Goal: Task Accomplishment & Management: Use online tool/utility

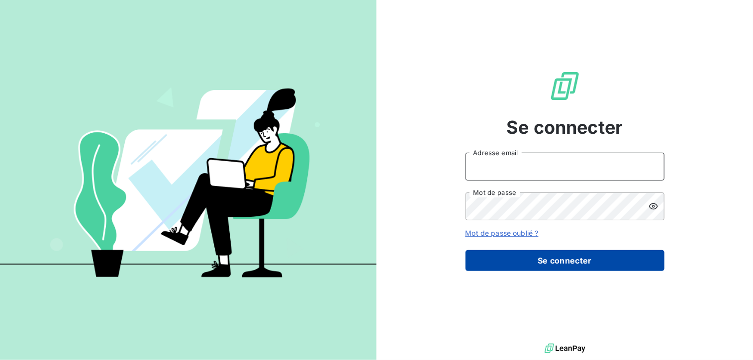
type input "[EMAIL_ADDRESS][DOMAIN_NAME]"
click at [531, 266] on button "Se connecter" at bounding box center [564, 260] width 199 height 21
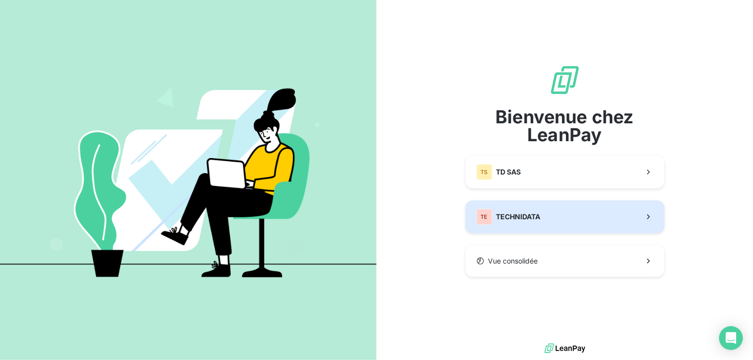
click at [538, 214] on span "TECHNIDATA" at bounding box center [518, 217] width 44 height 10
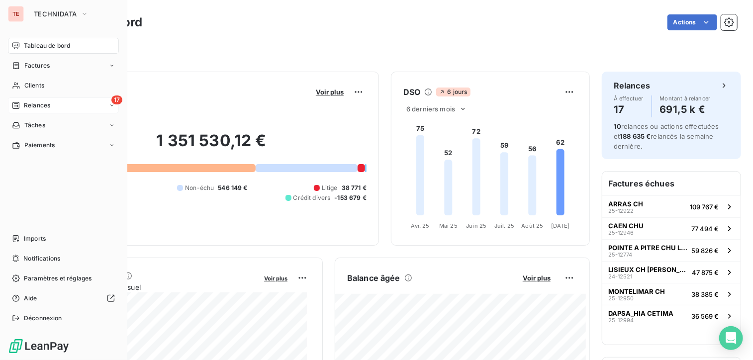
click at [43, 104] on span "Relances" at bounding box center [37, 105] width 26 height 9
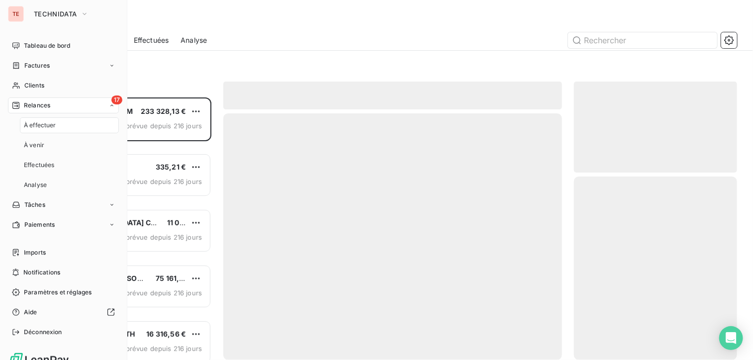
scroll to position [255, 156]
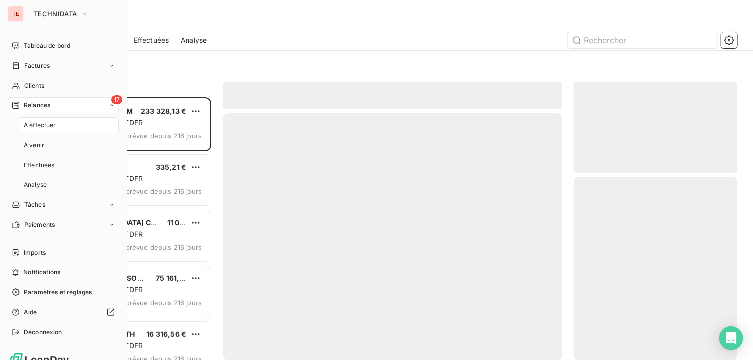
click at [43, 129] on span "À effectuer" at bounding box center [40, 125] width 32 height 9
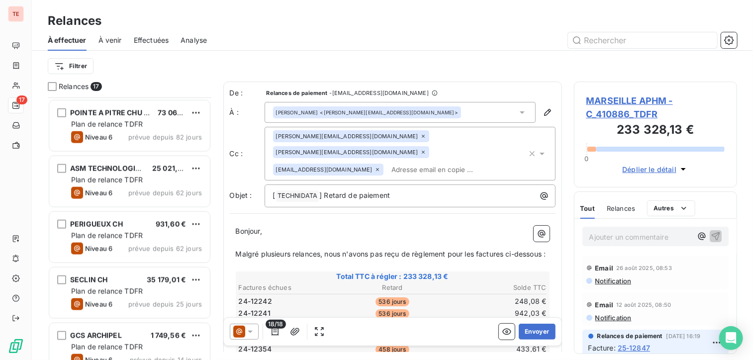
scroll to position [684, 0]
